Goal: Information Seeking & Learning: Learn about a topic

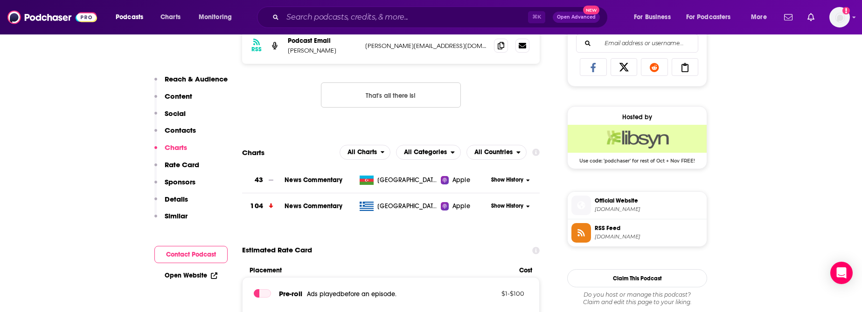
scroll to position [637, 0]
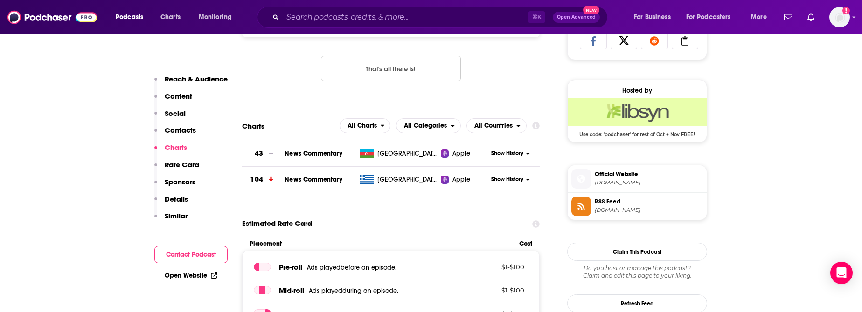
click at [663, 175] on span "Official Website" at bounding box center [649, 174] width 108 height 8
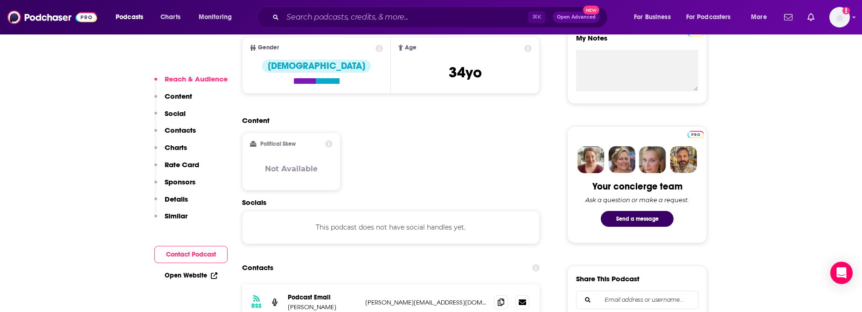
scroll to position [501, 0]
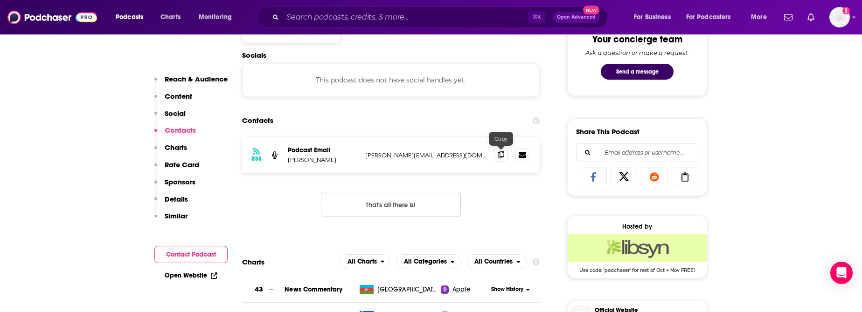
click at [502, 154] on icon at bounding box center [501, 154] width 7 height 7
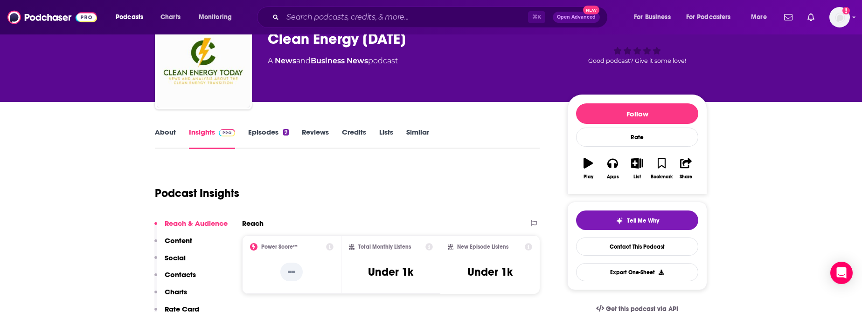
scroll to position [0, 0]
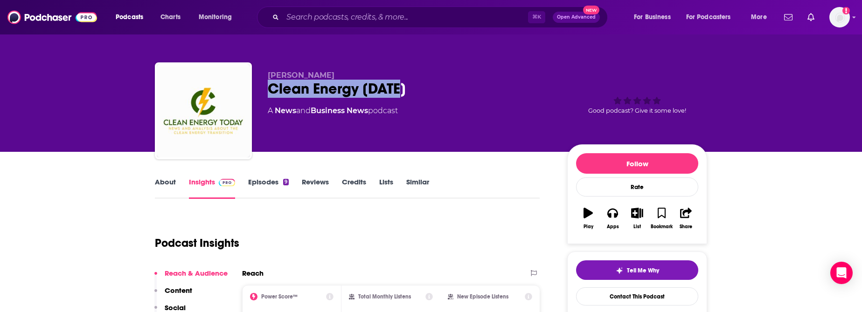
drag, startPoint x: 420, startPoint y: 88, endPoint x: 265, endPoint y: 83, distance: 154.9
click at [265, 83] on div "Lisa Cohn Clean Energy Today A News and Business News podcast Good podcast? Giv…" at bounding box center [431, 112] width 552 height 101
copy h2 "Clean Energy Today"
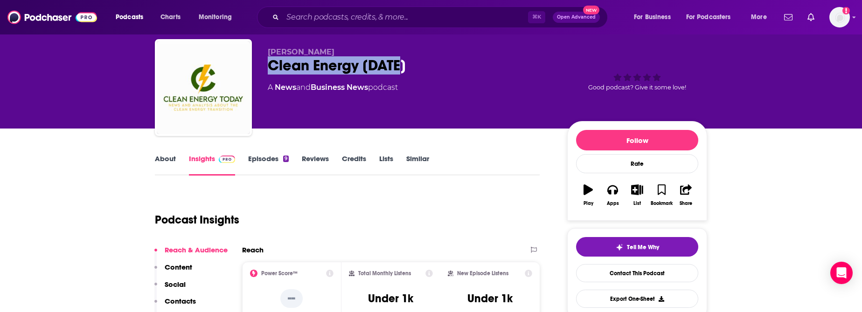
scroll to position [24, 0]
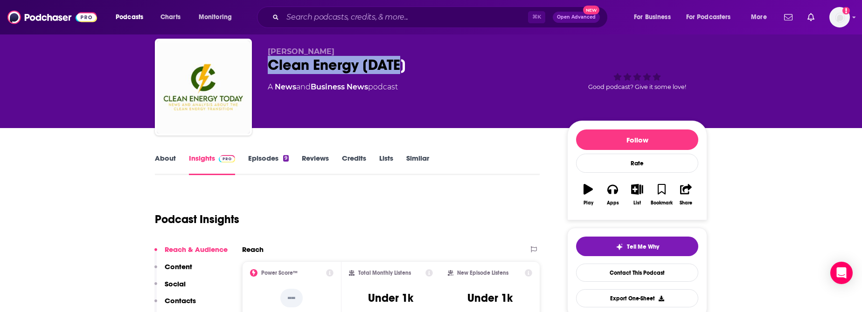
click at [421, 158] on link "Similar" at bounding box center [417, 164] width 23 height 21
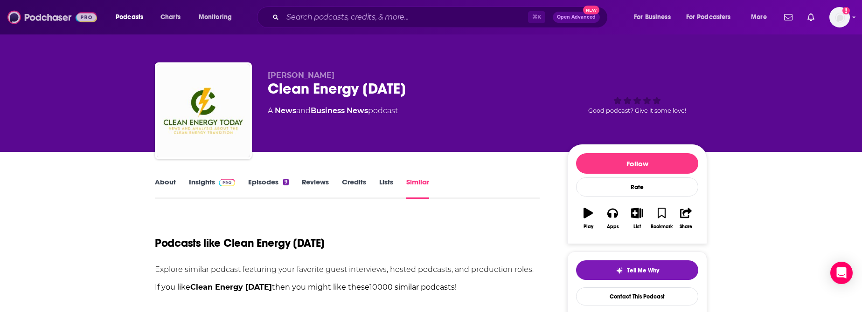
click at [56, 18] on img at bounding box center [52, 17] width 90 height 18
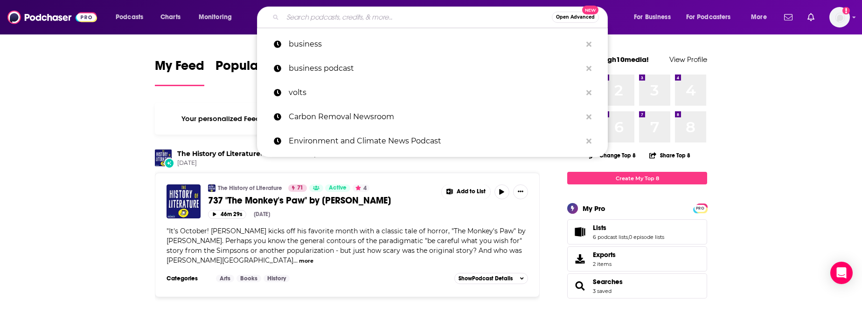
click at [379, 19] on input "Search podcasts, credits, & more..." at bounding box center [417, 17] width 269 height 15
paste input "NYC NOW"
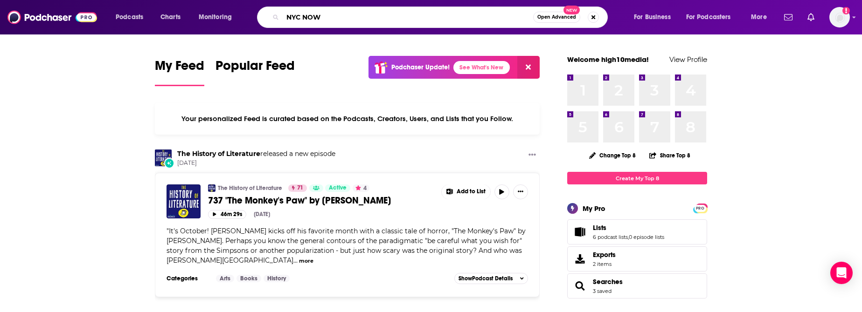
type input "NYC NOW"
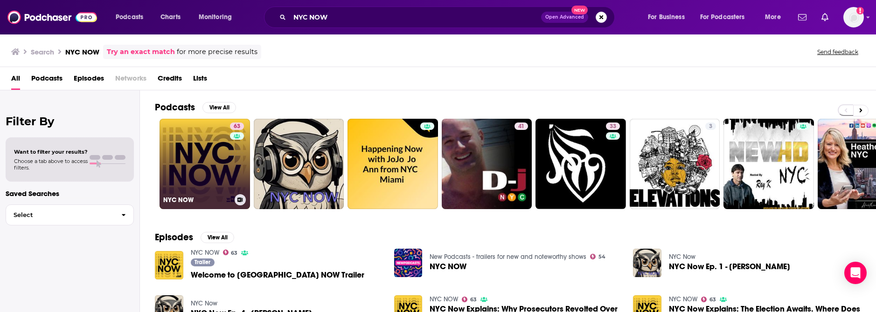
click at [217, 176] on link "63 NYC NOW" at bounding box center [204, 164] width 90 height 90
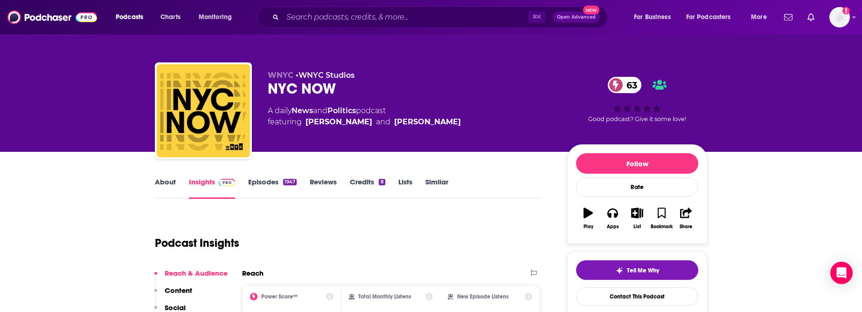
click at [164, 183] on link "About" at bounding box center [165, 188] width 21 height 21
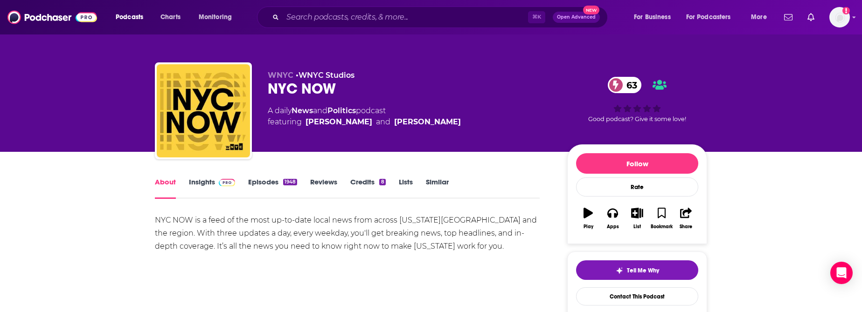
click at [205, 182] on link "Insights" at bounding box center [212, 188] width 46 height 21
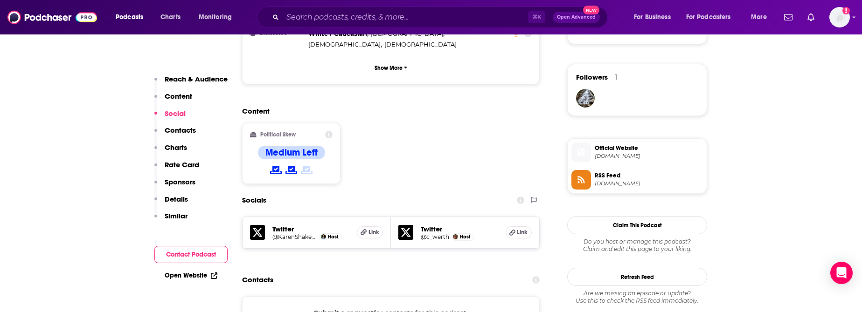
scroll to position [654, 0]
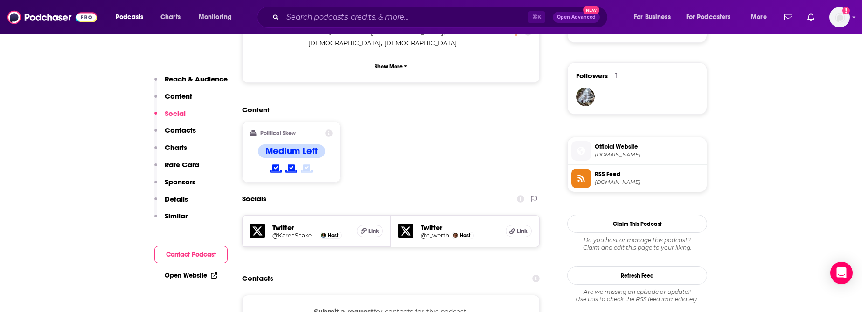
click at [601, 156] on span "wnyc.org" at bounding box center [649, 155] width 108 height 7
click at [178, 218] on p "Similar" at bounding box center [176, 216] width 23 height 9
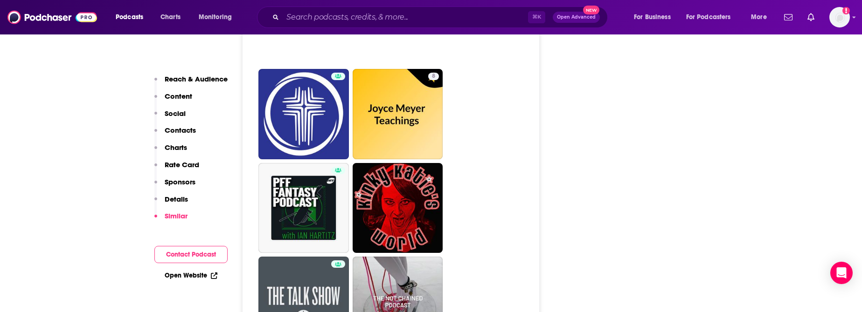
scroll to position [2172, 0]
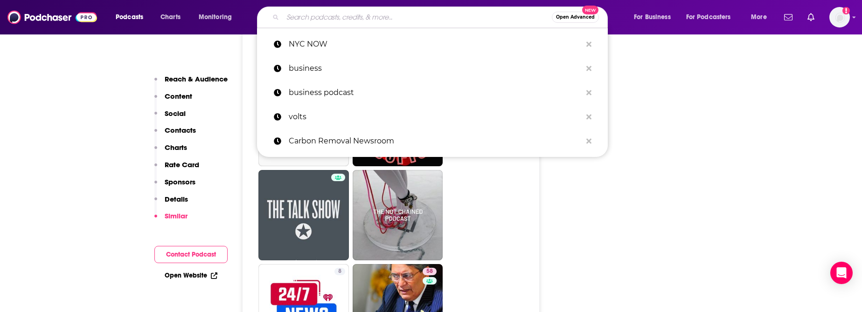
click at [329, 17] on input "Search podcasts, credits, & more..." at bounding box center [417, 17] width 269 height 15
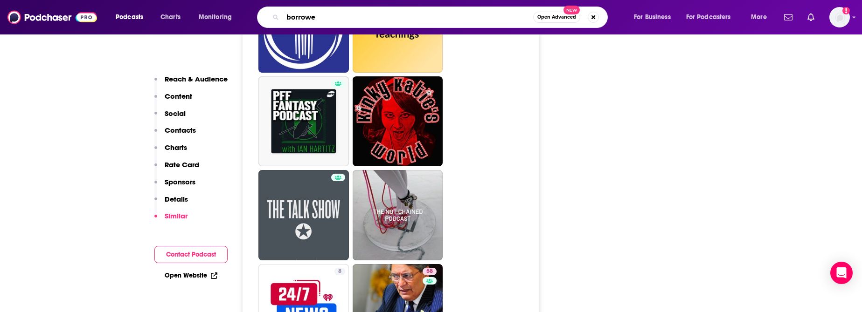
type input "borrowed"
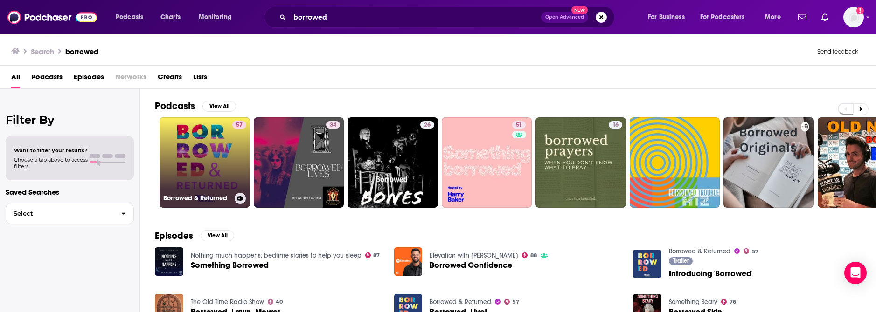
click at [170, 152] on link "57 Borrowed & Returned" at bounding box center [204, 163] width 90 height 90
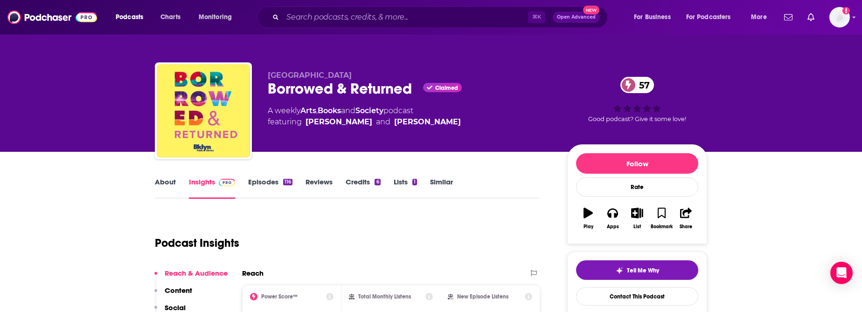
click at [167, 181] on link "About" at bounding box center [165, 188] width 21 height 21
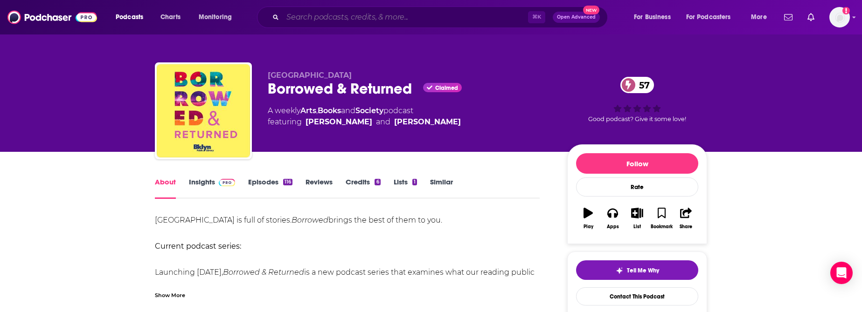
click at [307, 17] on input "Search podcasts, credits, & more..." at bounding box center [405, 17] width 245 height 15
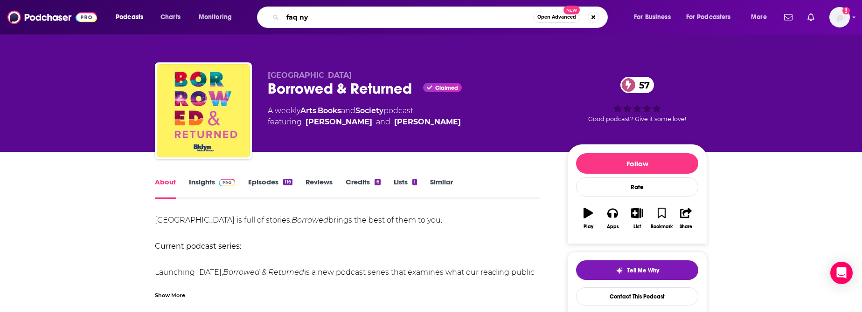
type input "faq nyc"
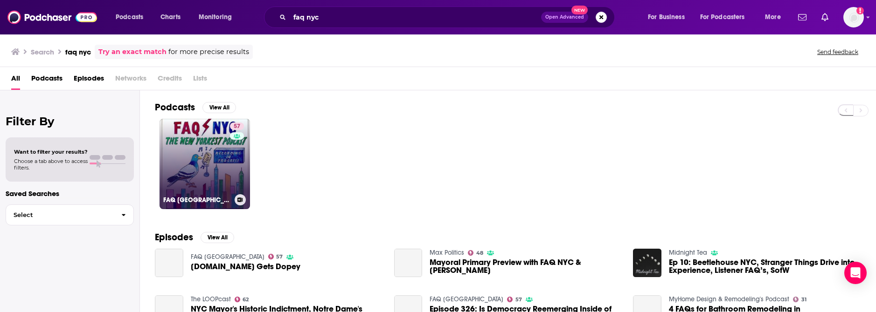
click at [223, 167] on link "57 FAQ NYC" at bounding box center [204, 164] width 90 height 90
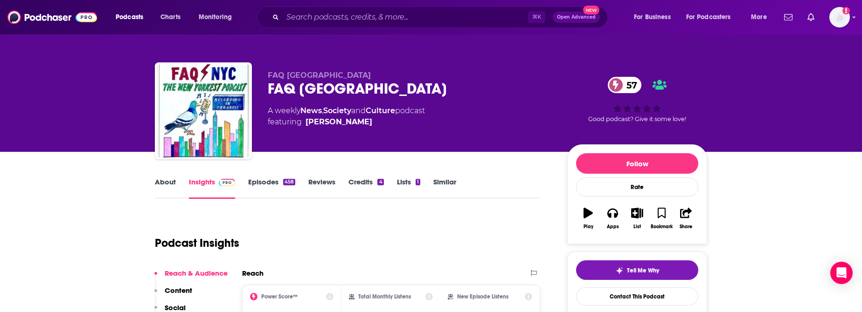
click at [437, 180] on link "Similar" at bounding box center [444, 188] width 23 height 21
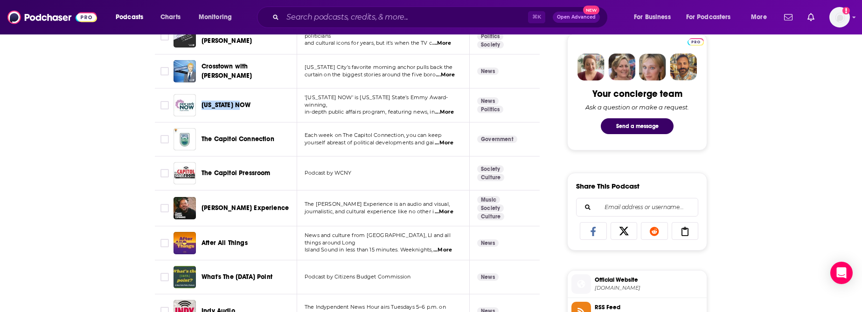
scroll to position [450, 0]
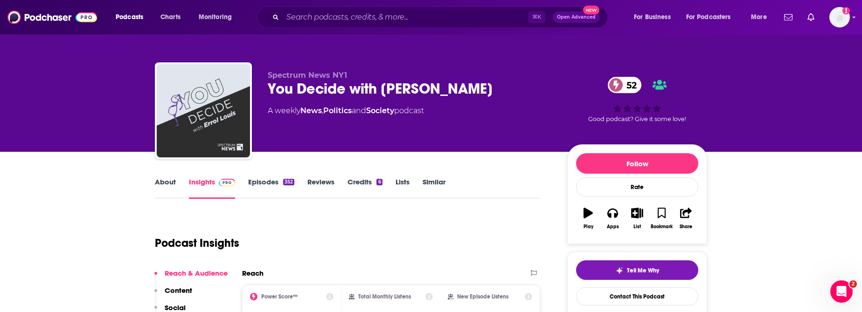
click at [164, 187] on link "About" at bounding box center [165, 188] width 21 height 21
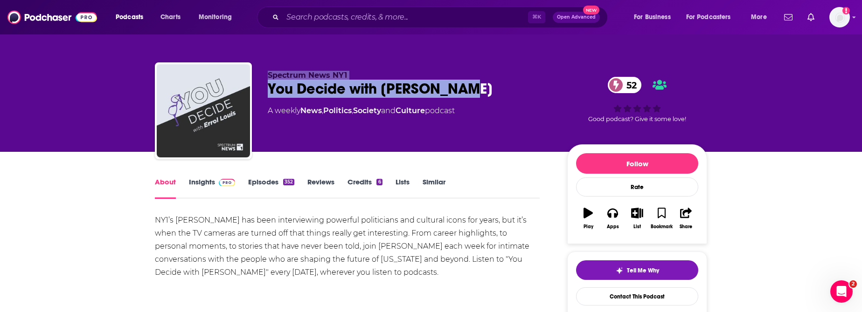
drag, startPoint x: 457, startPoint y: 85, endPoint x: 245, endPoint y: 86, distance: 211.7
click at [245, 86] on div "Spectrum News NY1 You Decide with Errol Louis 52 A weekly News , Politics , Soc…" at bounding box center [431, 112] width 552 height 101
copy div "Spectrum News NY1 You Decide with Errol Louis"
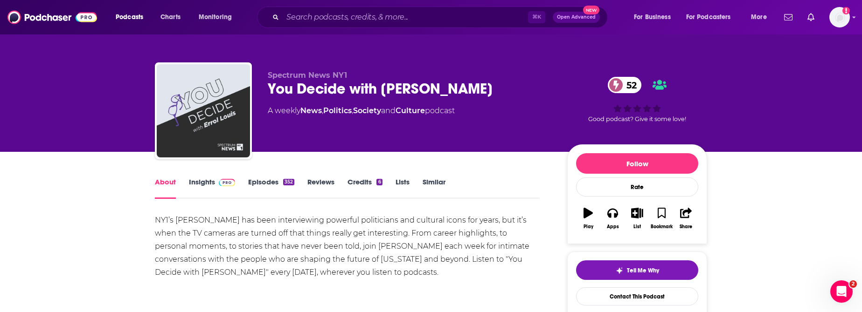
click at [381, 123] on div "Spectrum News NY1 You Decide with Errol Louis 52 A weekly News , Politics , Soc…" at bounding box center [410, 108] width 284 height 75
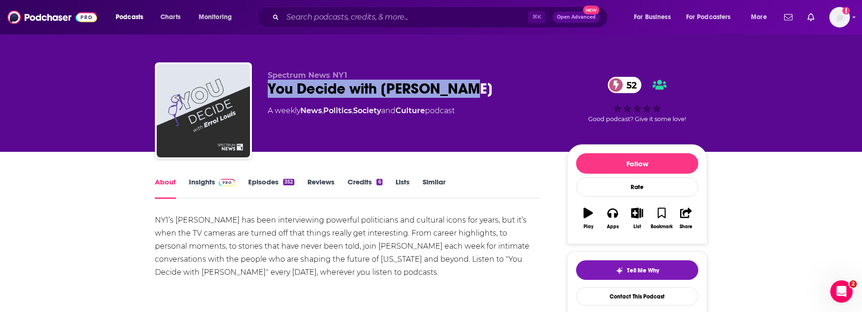
drag, startPoint x: 474, startPoint y: 95, endPoint x: 271, endPoint y: 93, distance: 202.9
click at [270, 93] on div "You Decide with Errol Louis 52" at bounding box center [410, 89] width 284 height 18
copy h1 "You Decide with Errol Louis"
click at [205, 182] on link "Insights" at bounding box center [212, 188] width 46 height 21
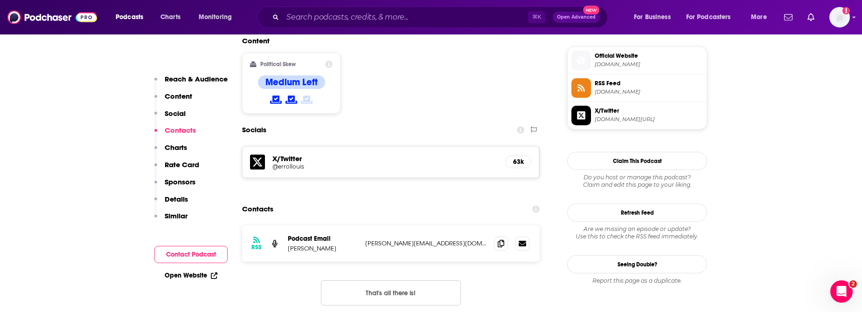
scroll to position [782, 0]
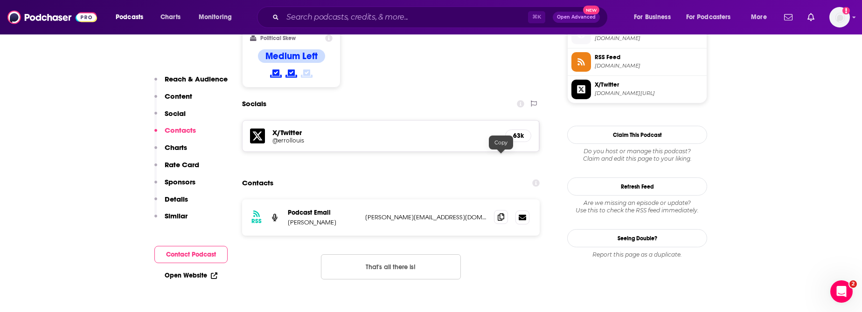
click at [502, 214] on icon at bounding box center [501, 217] width 7 height 7
